Goal: Check status: Check status

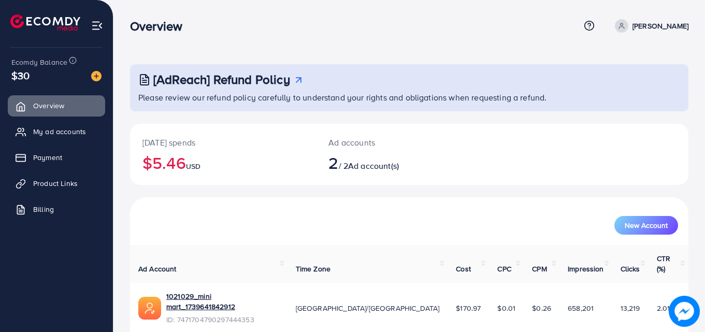
drag, startPoint x: 141, startPoint y: 142, endPoint x: 198, endPoint y: 147, distance: 57.7
click at [198, 147] on div "[DATE] spends $5.46 USD" at bounding box center [223, 154] width 186 height 61
click at [208, 147] on p "[DATE] spends" at bounding box center [222, 142] width 161 height 12
drag, startPoint x: 337, startPoint y: 143, endPoint x: 380, endPoint y: 146, distance: 43.1
click at [380, 146] on p "Ad accounts" at bounding box center [385, 142] width 115 height 12
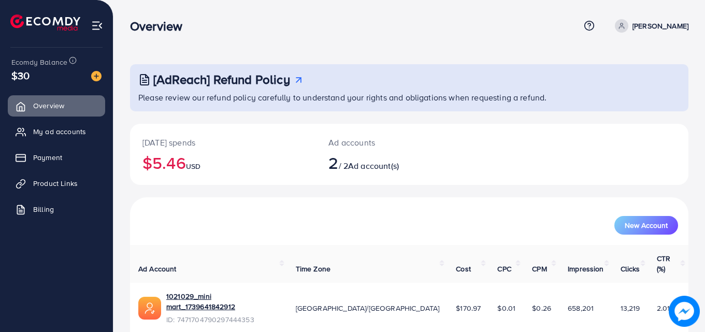
drag, startPoint x: 326, startPoint y: 147, endPoint x: 389, endPoint y: 147, distance: 62.7
click at [389, 147] on div "Ad accounts 2 / 2 Ad account(s)" at bounding box center [386, 154] width 140 height 61
click at [320, 149] on div "Ad accounts 2 / 2 Ad account(s)" at bounding box center [386, 154] width 140 height 61
drag, startPoint x: 350, startPoint y: 142, endPoint x: 423, endPoint y: 175, distance: 79.3
click at [423, 175] on div "Ad accounts 2 / 2 Ad account(s)" at bounding box center [386, 154] width 140 height 61
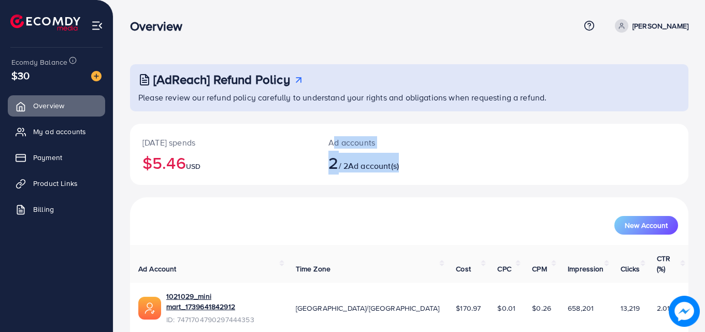
click at [427, 175] on div "Ad accounts 2 / 2 Ad account(s)" at bounding box center [386, 154] width 140 height 61
click at [254, 197] on div "New Account" at bounding box center [409, 221] width 558 height 48
